Goal: Task Accomplishment & Management: Use online tool/utility

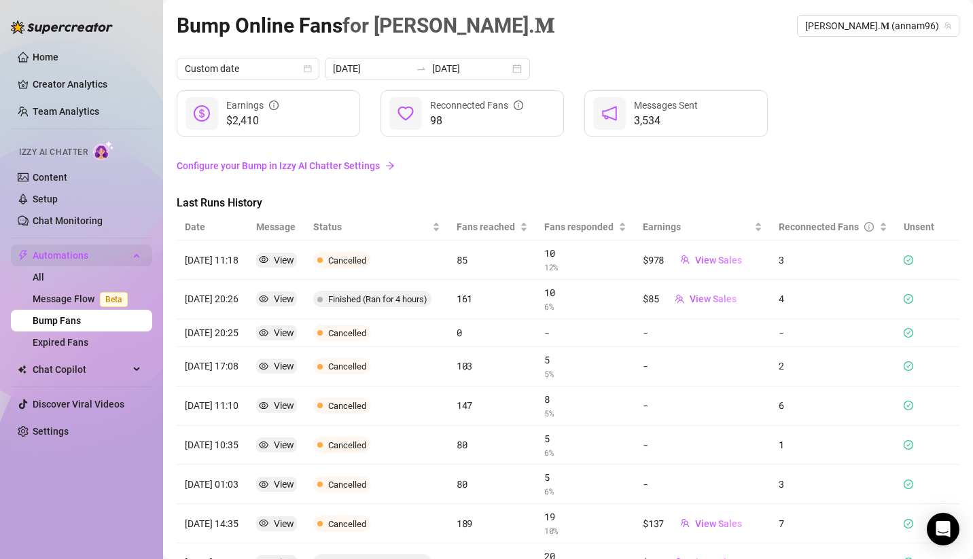
scroll to position [140, 0]
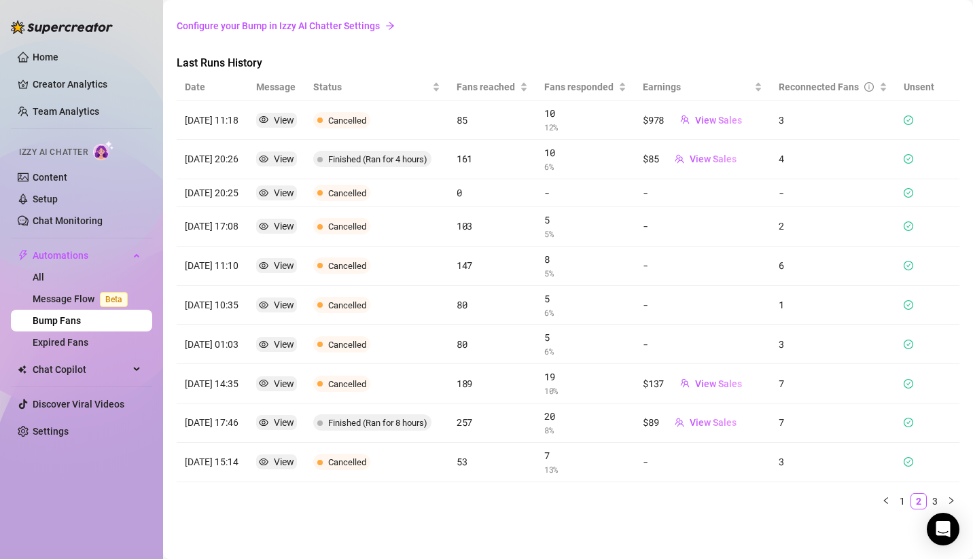
click at [76, 321] on link "Bump Fans" at bounding box center [57, 320] width 48 height 11
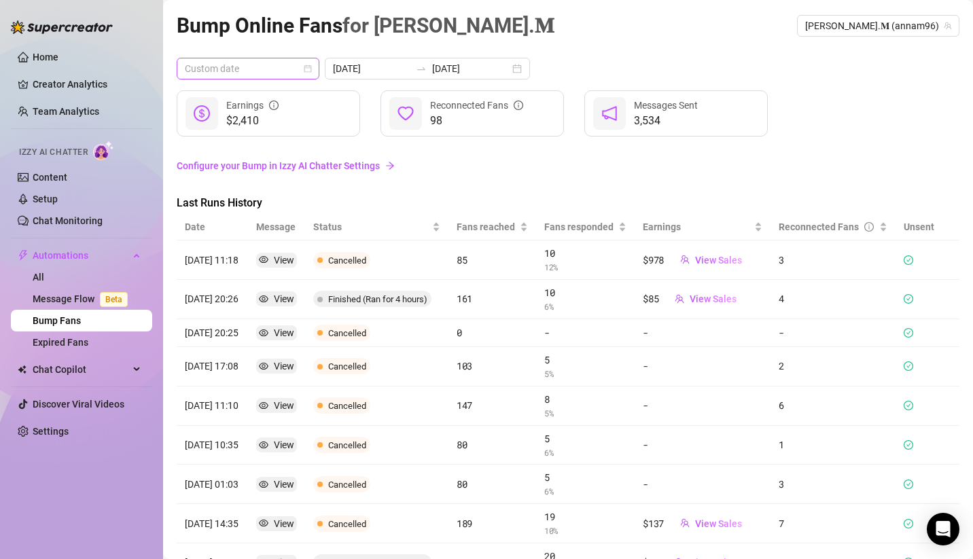
click at [289, 66] on span "Custom date" at bounding box center [248, 68] width 126 height 20
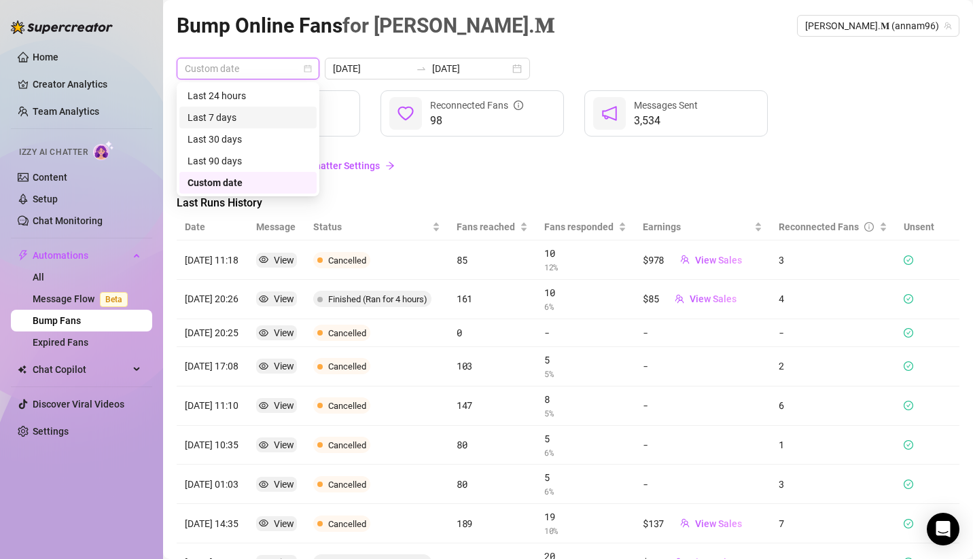
click at [243, 122] on div "Last 7 days" at bounding box center [247, 117] width 121 height 15
